Goal: Use online tool/utility: Utilize a website feature to perform a specific function

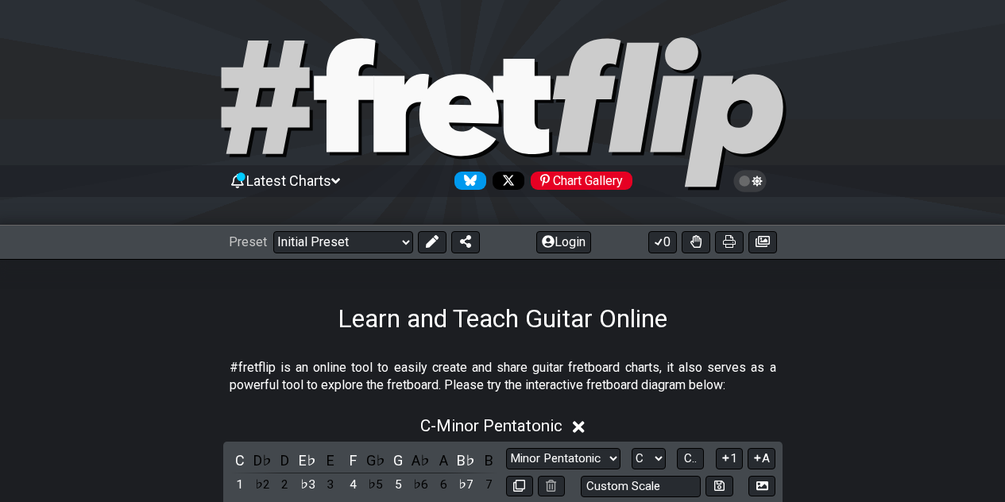
scroll to position [359, 0]
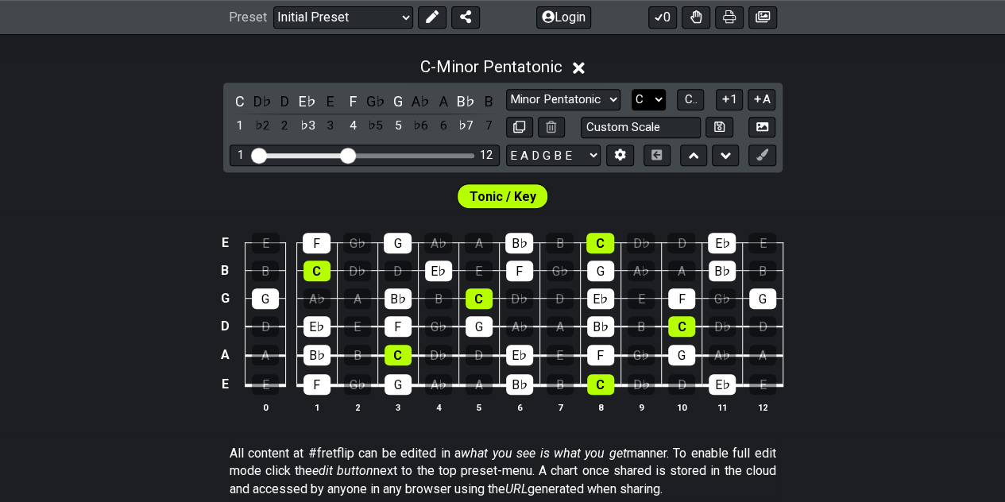
click at [656, 101] on select "A♭ A A♯ B♭ B C C♯ D♭ D D♯ E♭ E F F♯ G♭ G G♯" at bounding box center [649, 99] width 34 height 21
click at [467, 99] on div "B♭" at bounding box center [466, 101] width 21 height 21
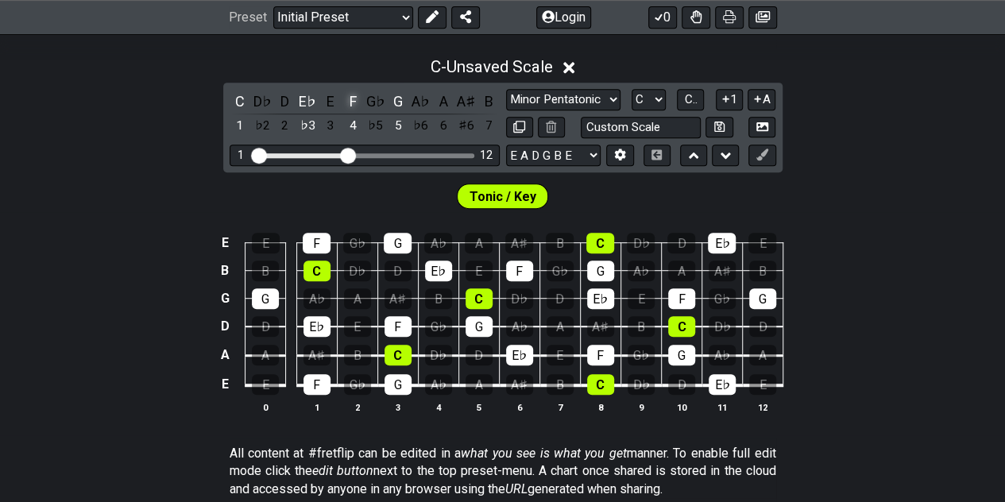
click at [348, 97] on div "F" at bounding box center [352, 101] width 21 height 21
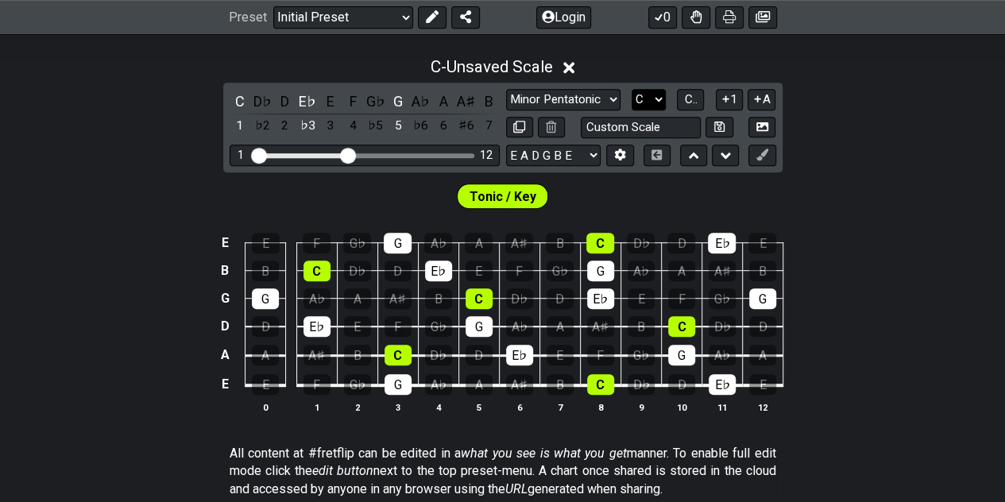
click at [659, 95] on select "A♭ A A♯ B♭ B C C♯ D♭ D D♯ E♭ E F F♯ G♭ G G♯" at bounding box center [649, 99] width 34 height 21
select select "E"
click at [632, 89] on select "A♭ A A♯ B♭ B C C♯ D♭ D D♯ E♭ E F F♯ G♭ G G♯" at bounding box center [649, 99] width 34 height 21
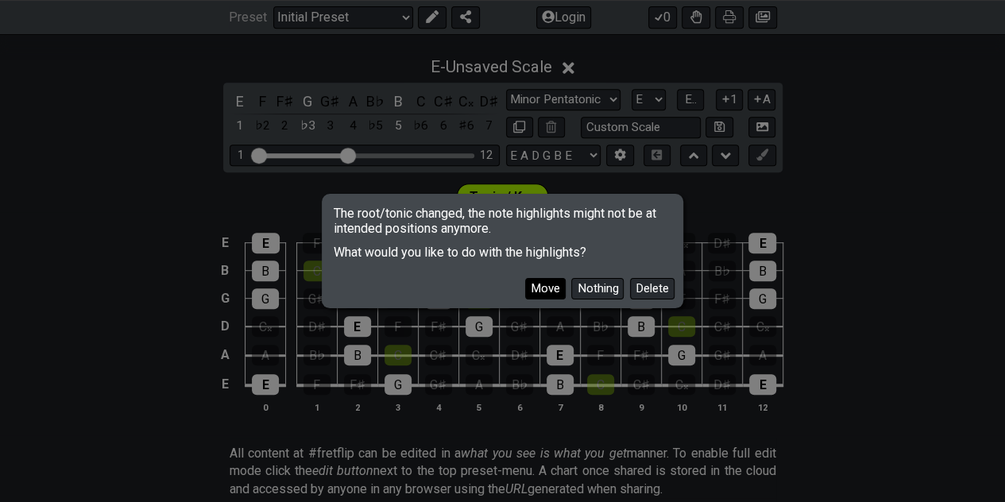
click at [542, 286] on button "Move" at bounding box center [545, 288] width 41 height 21
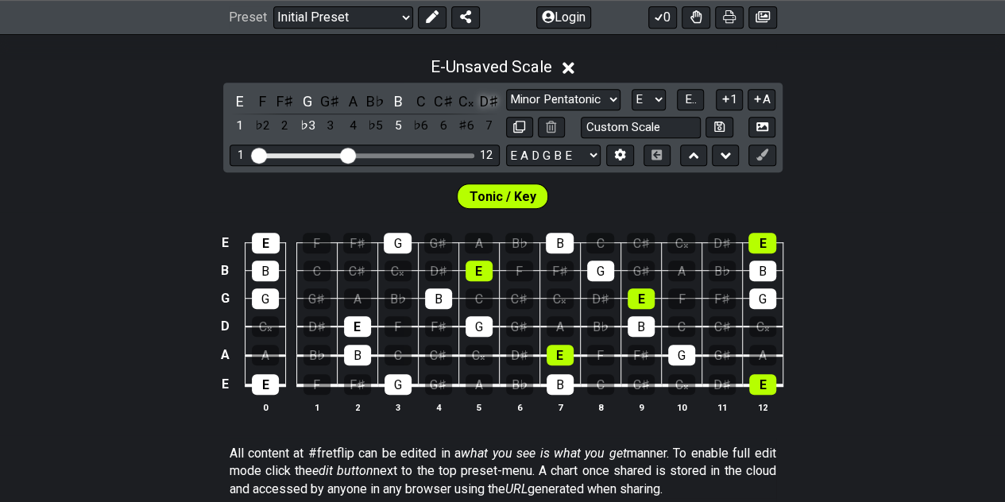
click at [486, 101] on div "D♯" at bounding box center [488, 101] width 21 height 21
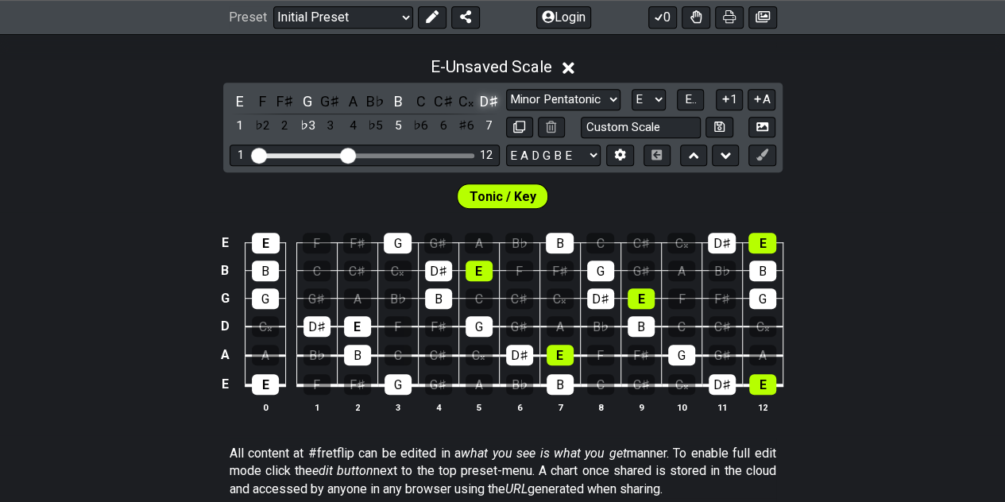
click at [486, 101] on div "D♯" at bounding box center [488, 101] width 21 height 21
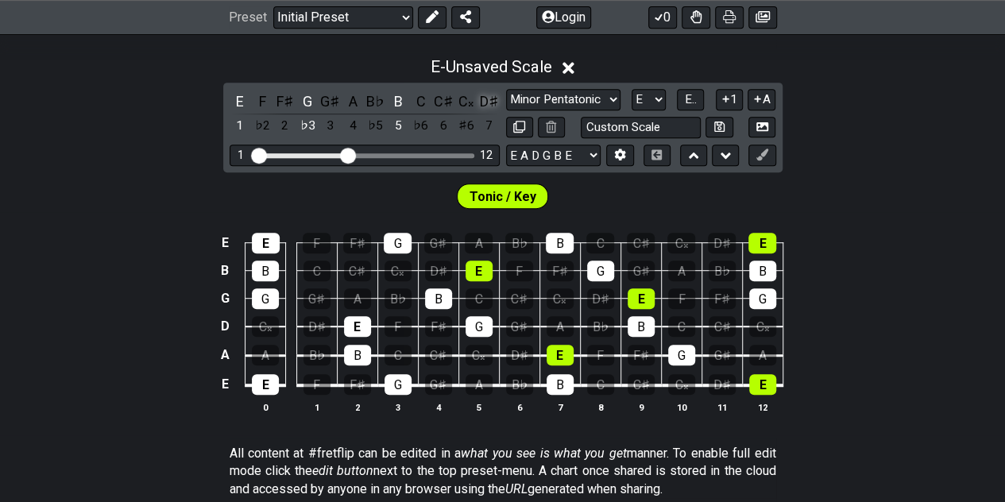
click at [486, 101] on div "D♯" at bounding box center [488, 101] width 21 height 21
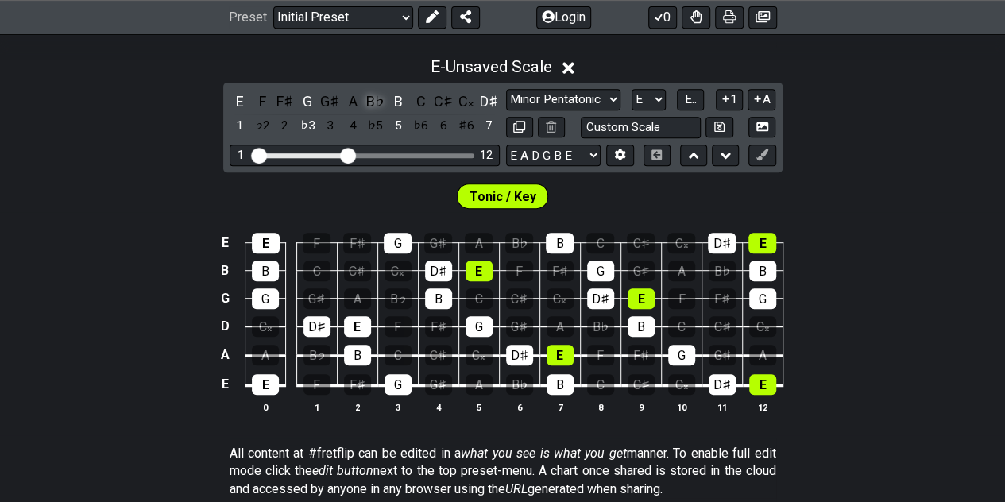
click at [373, 101] on div "B♭" at bounding box center [375, 101] width 21 height 21
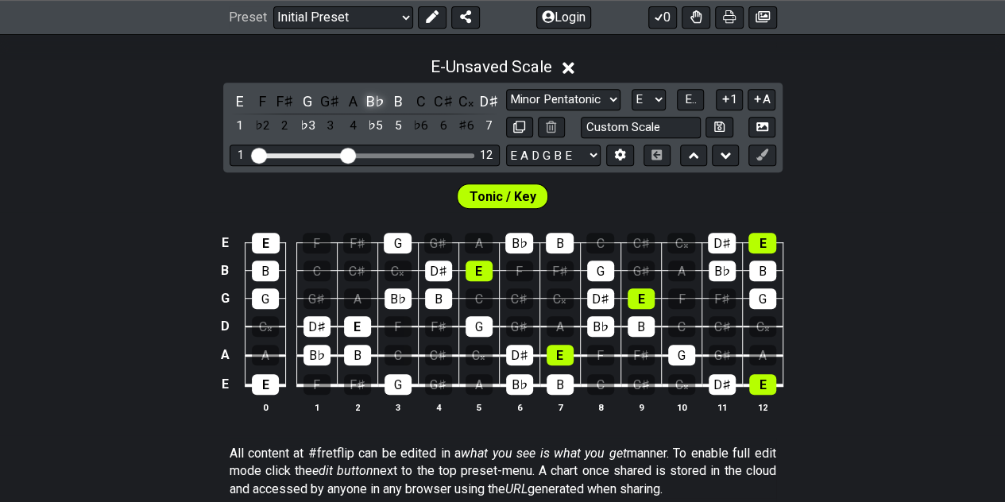
click at [373, 101] on div "B♭" at bounding box center [375, 101] width 21 height 21
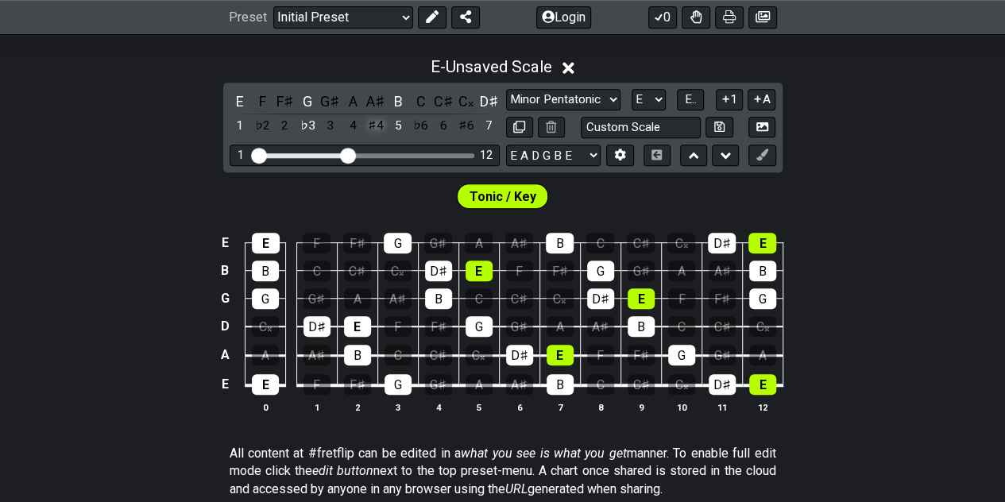
click at [376, 125] on div "♯4" at bounding box center [375, 125] width 21 height 21
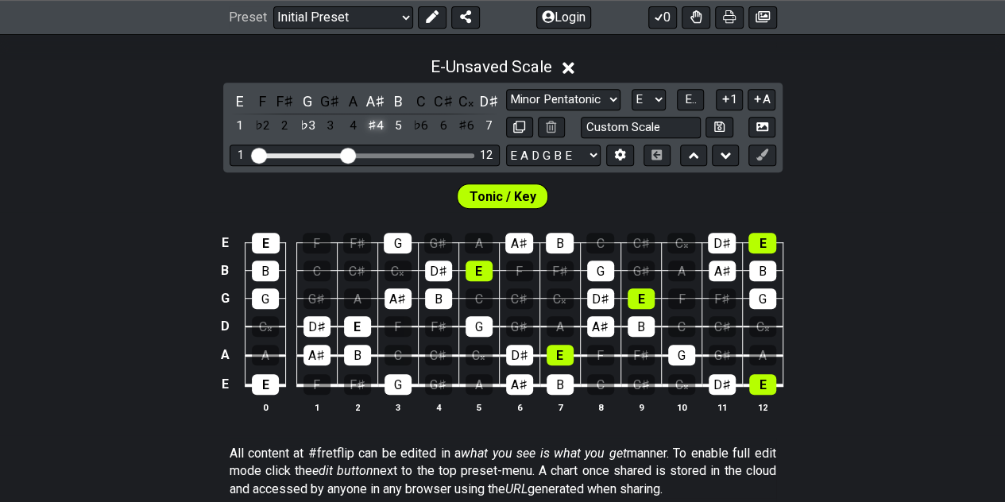
click at [376, 125] on div "♯4" at bounding box center [375, 125] width 21 height 21
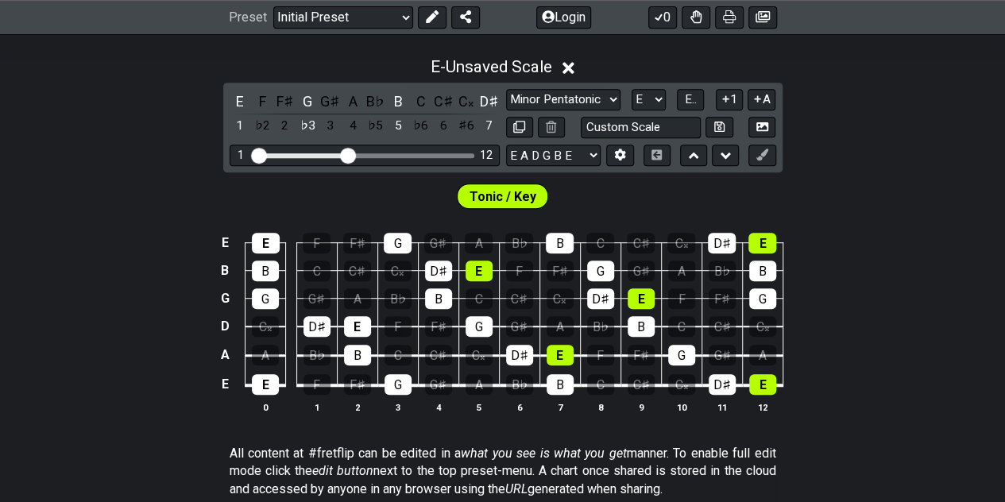
click at [376, 125] on div "♭5" at bounding box center [375, 125] width 21 height 21
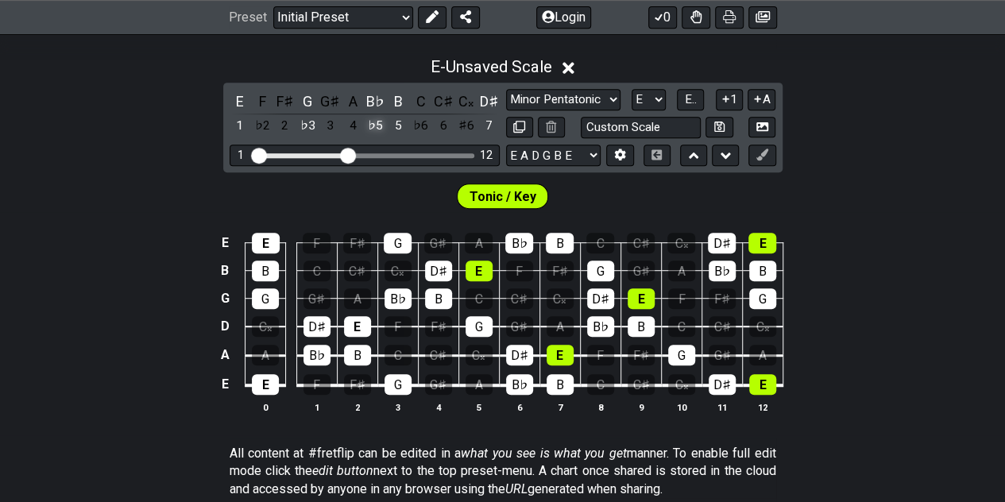
click at [376, 128] on div "♭5" at bounding box center [375, 125] width 21 height 21
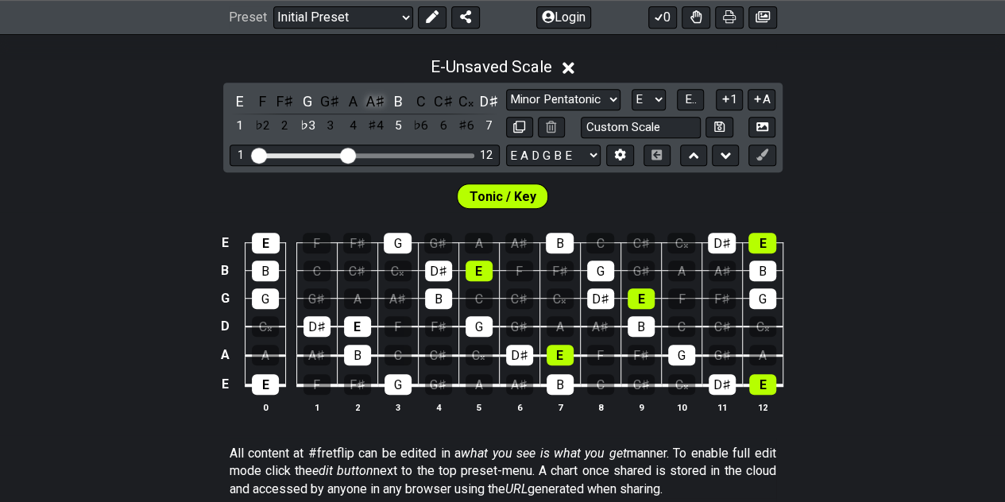
click at [373, 99] on div "A♯" at bounding box center [375, 101] width 21 height 21
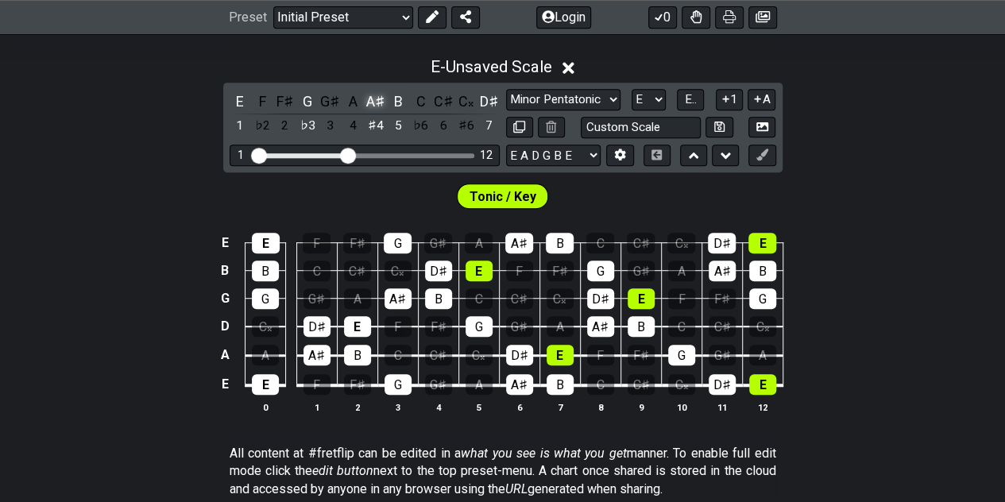
click at [373, 99] on div "A♯" at bounding box center [375, 101] width 21 height 21
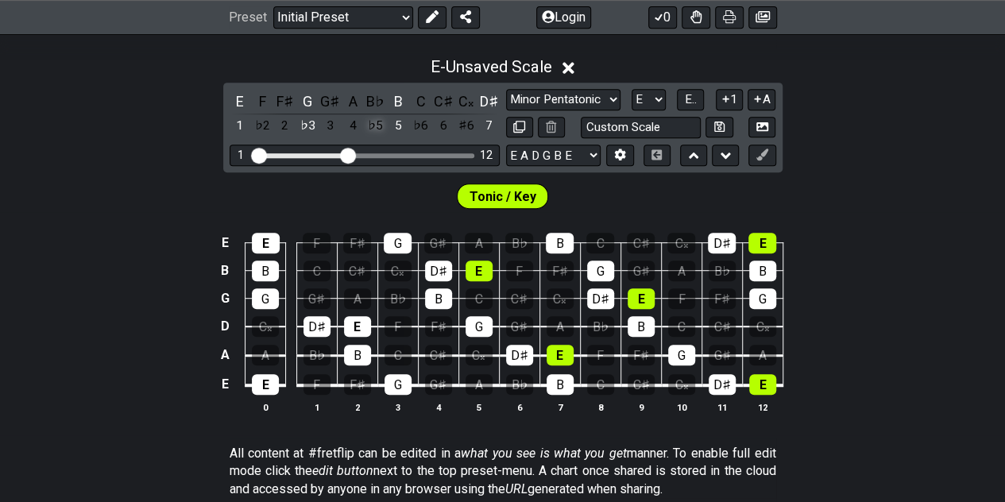
click at [375, 123] on div "♭5" at bounding box center [375, 125] width 21 height 21
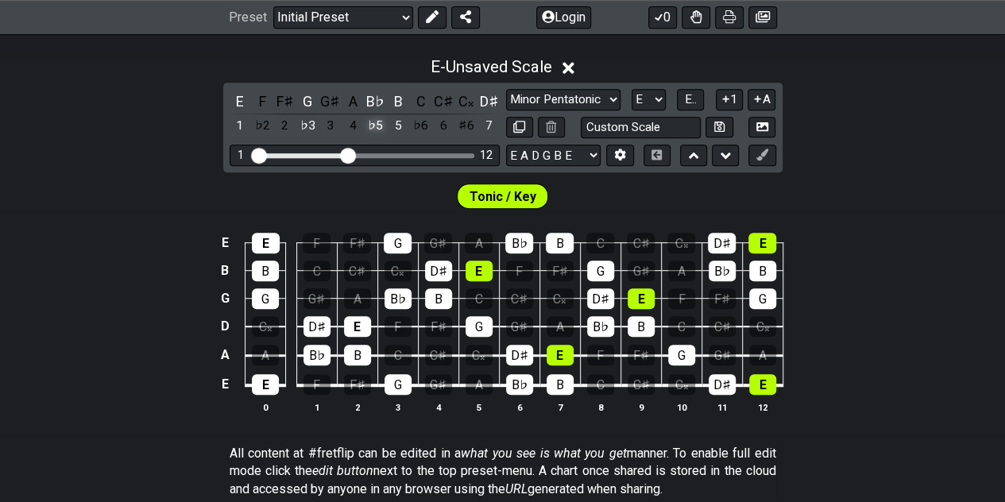
click at [375, 123] on div "♭5" at bounding box center [375, 125] width 21 height 21
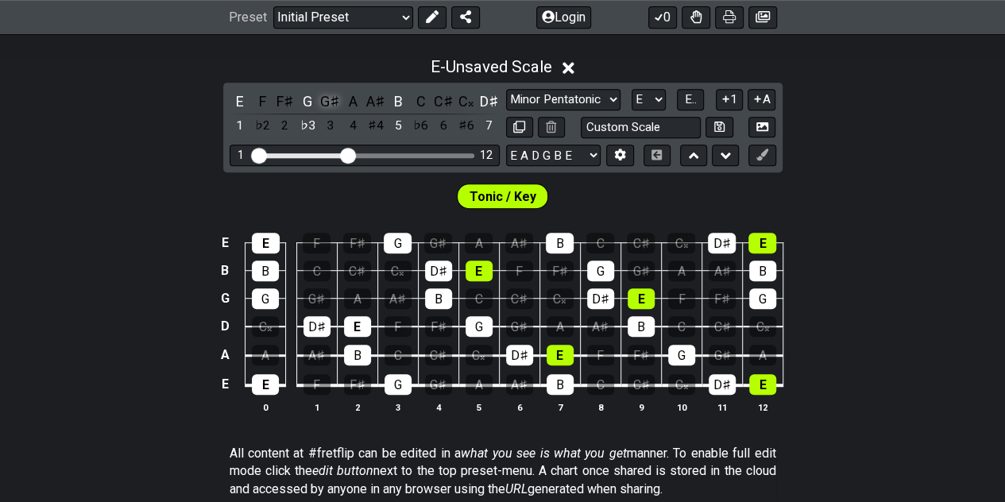
click at [327, 100] on div "G♯" at bounding box center [330, 101] width 21 height 21
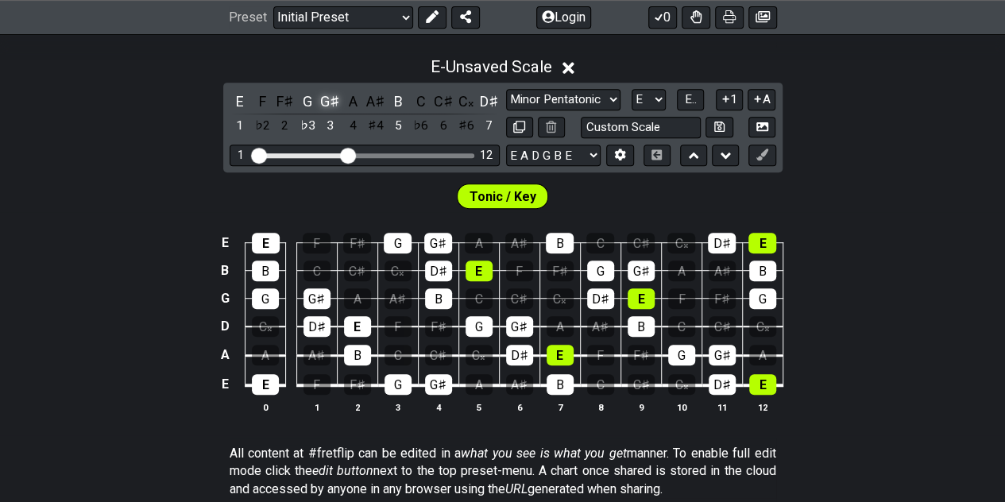
click at [327, 100] on div "G♯" at bounding box center [330, 101] width 21 height 21
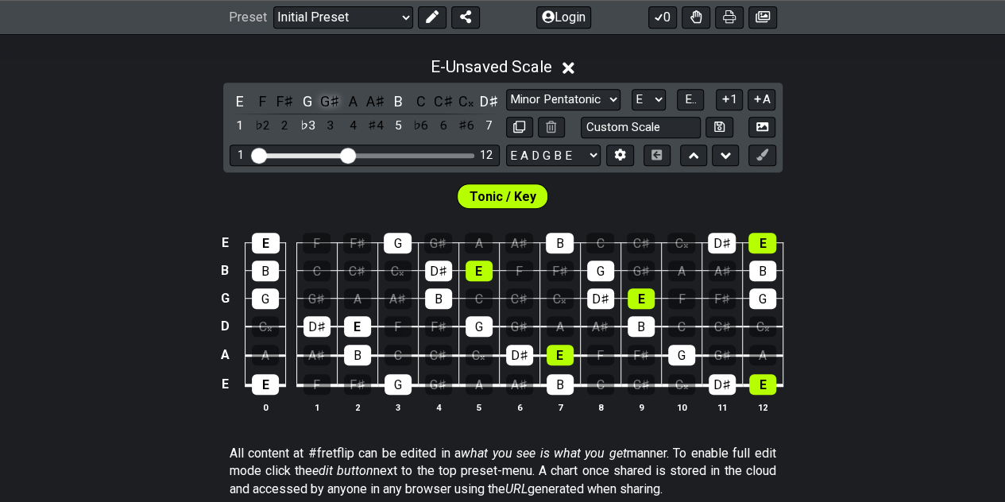
click at [327, 100] on div "G♯" at bounding box center [330, 101] width 21 height 21
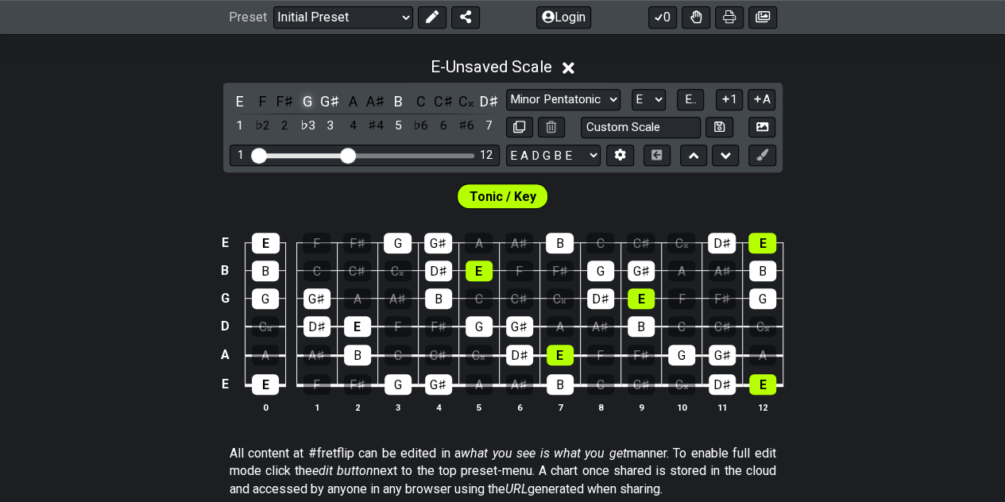
click at [309, 100] on div "G" at bounding box center [307, 101] width 21 height 21
